Goal: Find specific page/section: Find specific page/section

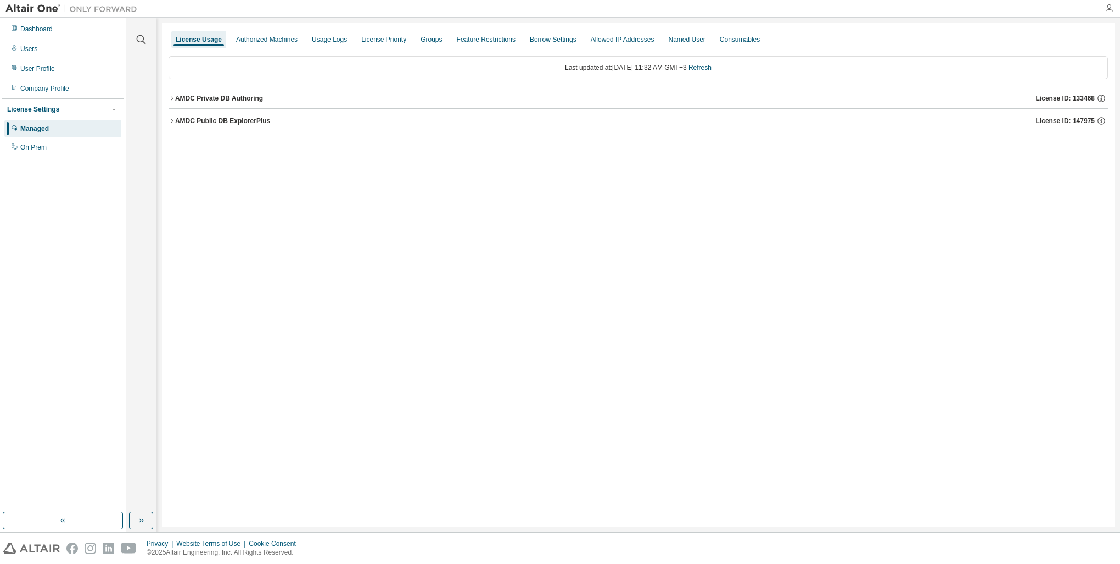
click at [1105, 10] on icon "button" at bounding box center [1109, 8] width 9 height 9
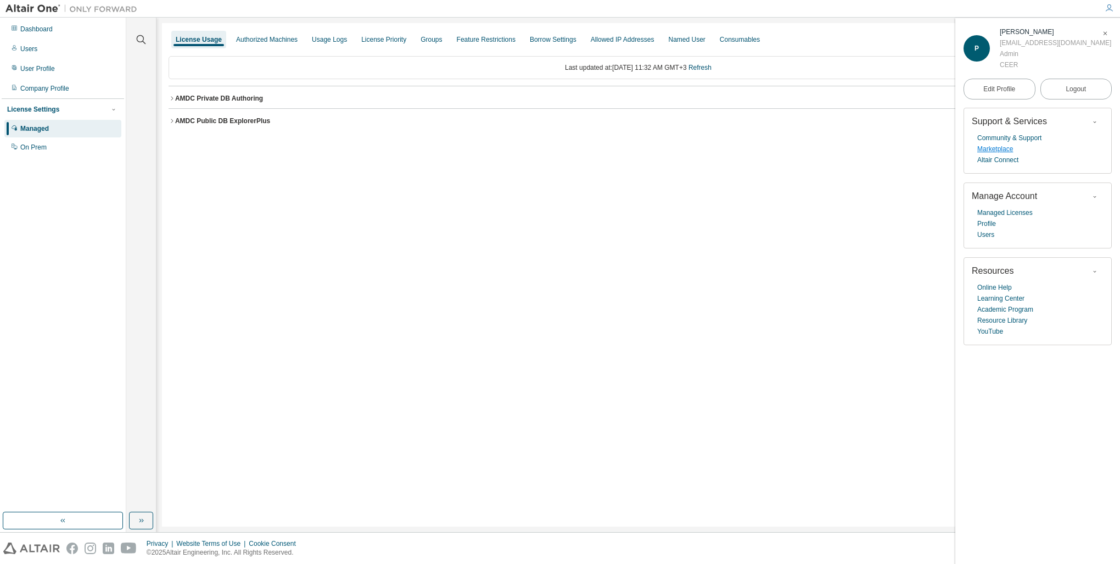
click at [995, 150] on link "Marketplace" at bounding box center [996, 148] width 36 height 11
